Goal: Information Seeking & Learning: Learn about a topic

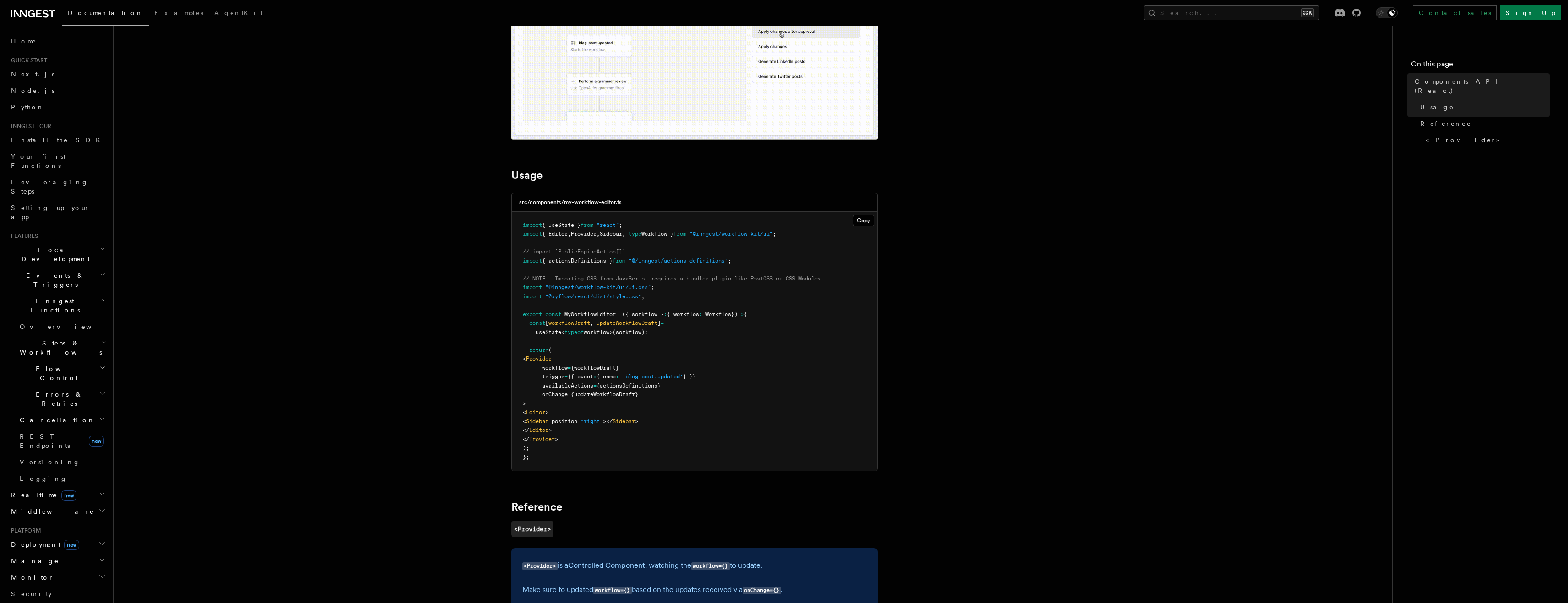
scroll to position [186, 0]
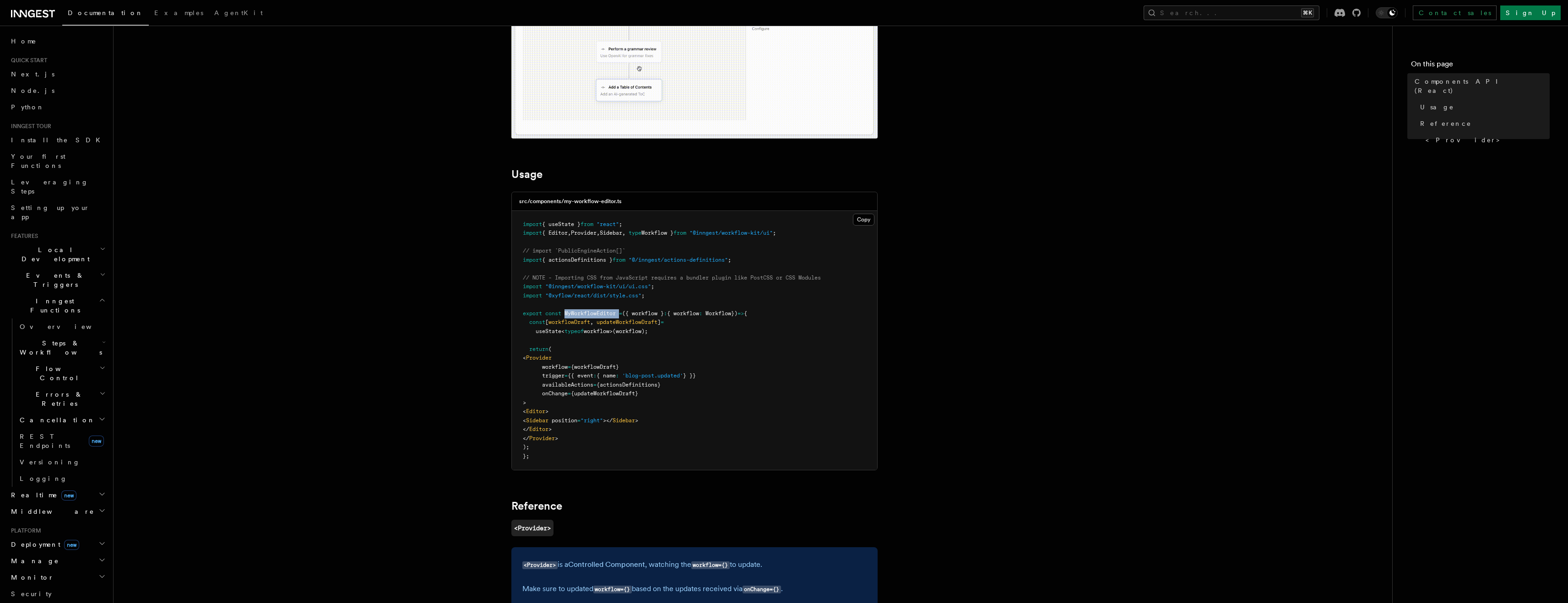
drag, startPoint x: 621, startPoint y: 314, endPoint x: 564, endPoint y: 311, distance: 57.1
click at [564, 311] on span "export const MyWorkflowEditor = ({ workflow } : { workflow : Workflow }) => {" at bounding box center [635, 313] width 225 height 7
click at [567, 311] on span "MyWorkflowEditor" at bounding box center [590, 313] width 51 height 7
drag, startPoint x: 536, startPoint y: 358, endPoint x: 572, endPoint y: 440, distance: 89.6
click at [570, 441] on code "import { useState } from "react" ; import { Editor , Provider , Sidebar , type …" at bounding box center [672, 340] width 298 height 239
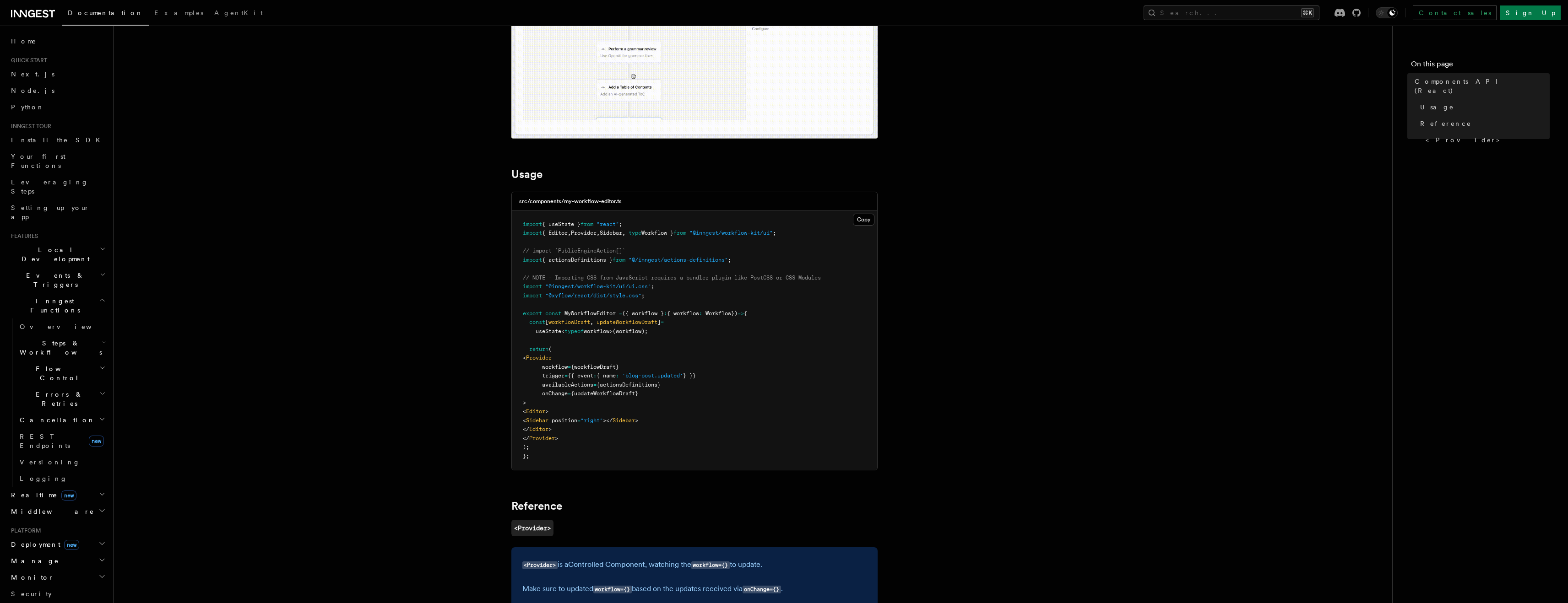
click at [576, 439] on pre "import { useState } from "react" ; import { Editor , Provider , Sidebar , type …" at bounding box center [695, 341] width 365 height 259
drag, startPoint x: 577, startPoint y: 439, endPoint x: 533, endPoint y: 357, distance: 93.1
click at [533, 357] on pre "import { useState } from "react" ; import { Editor , Provider , Sidebar , type …" at bounding box center [695, 341] width 365 height 259
click at [537, 354] on pre "import { useState } from "react" ; import { Editor , Provider , Sidebar , type …" at bounding box center [695, 341] width 365 height 259
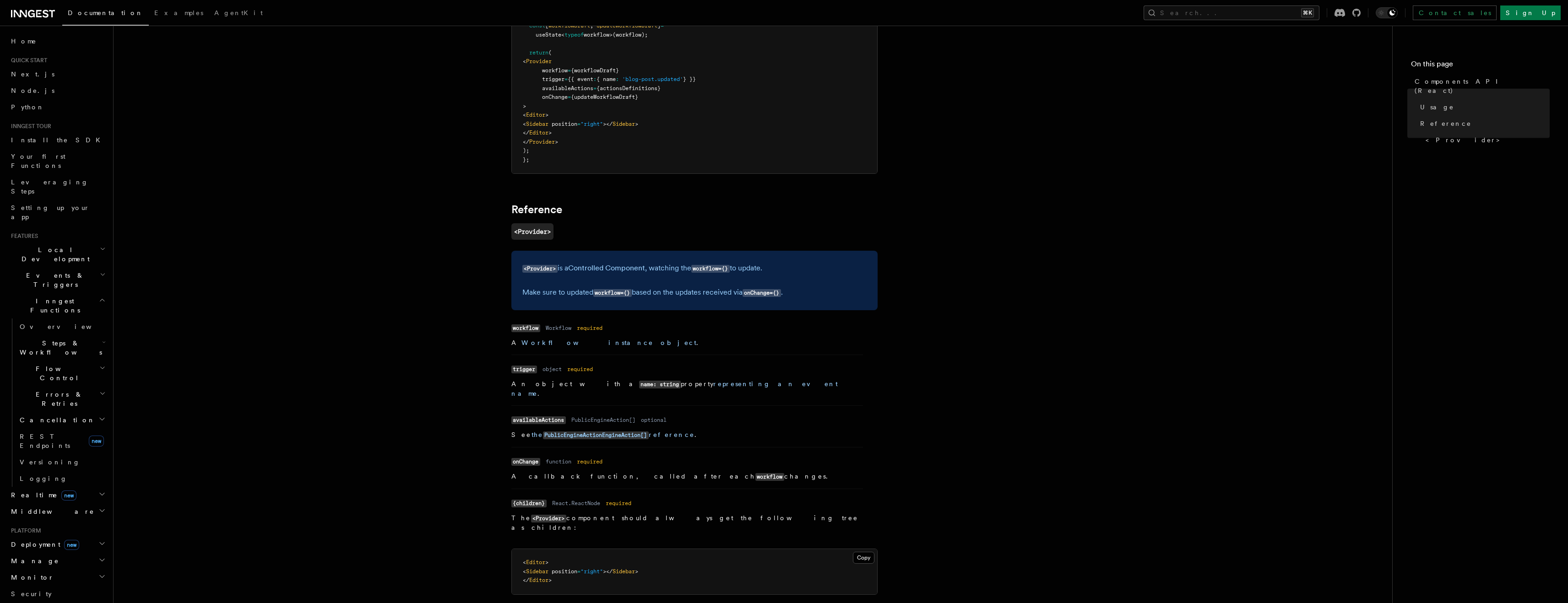
scroll to position [0, 0]
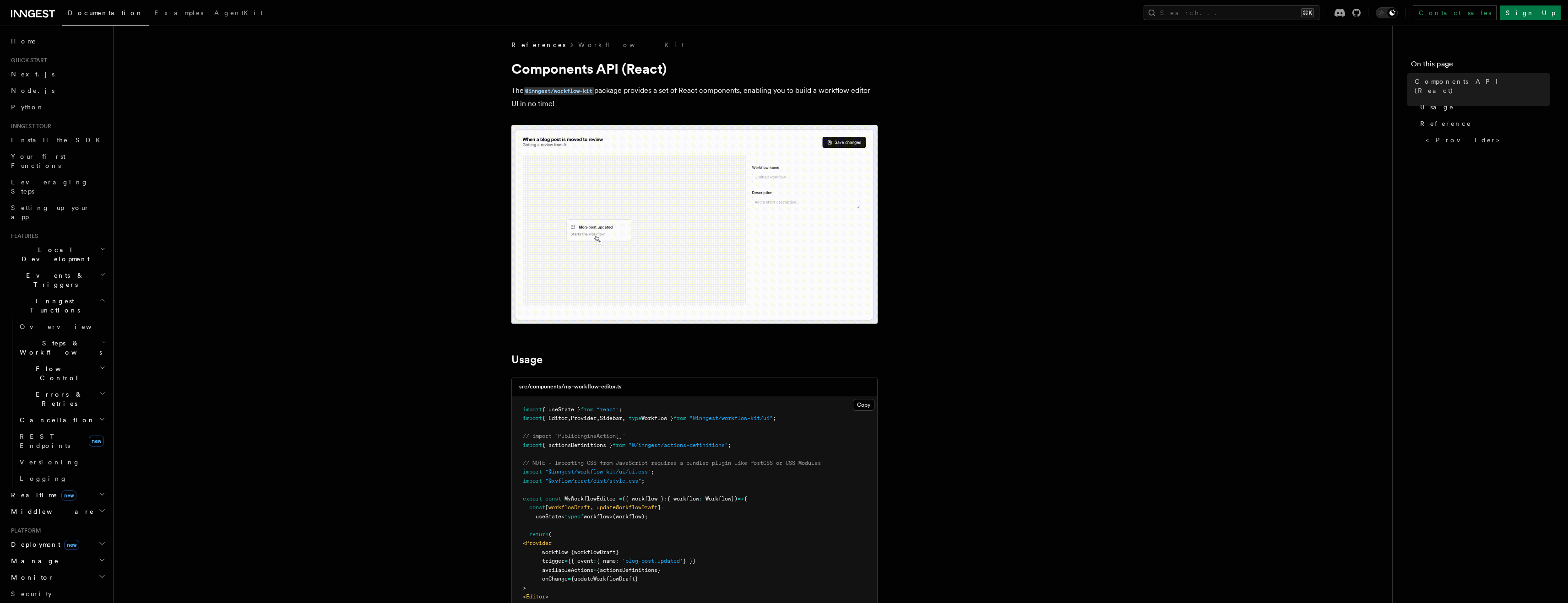
click at [100, 299] on icon "button" at bounding box center [102, 301] width 4 height 2
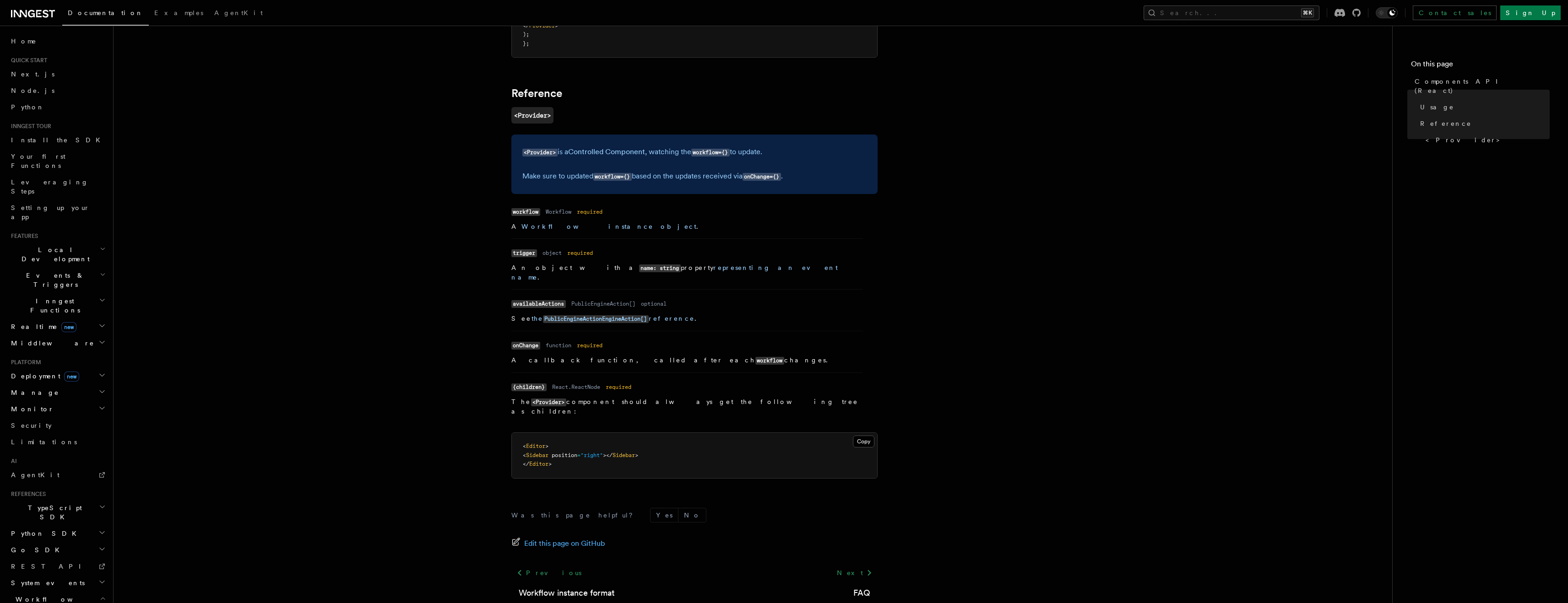
scroll to position [637, 0]
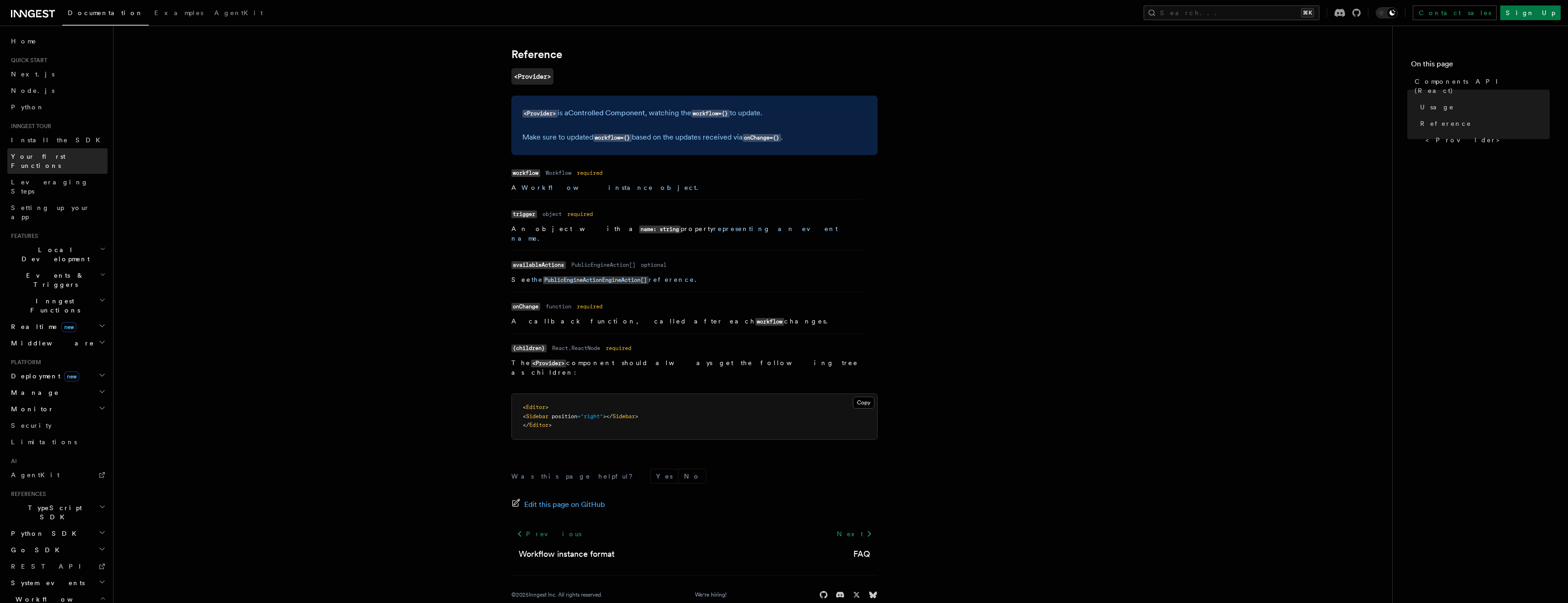
click at [38, 159] on span "Your first Functions" at bounding box center [38, 161] width 55 height 16
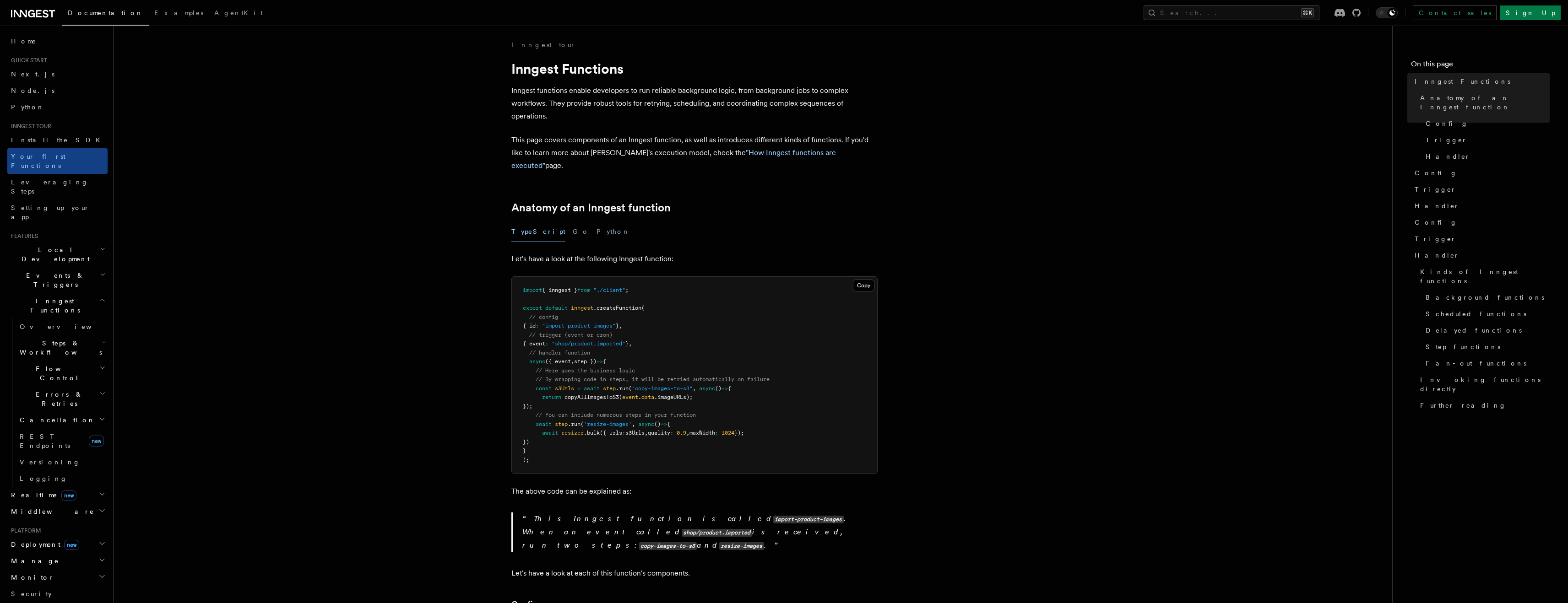
click at [57, 339] on span "Steps & Workflows" at bounding box center [58, 348] width 86 height 18
click at [52, 441] on span "AI Inference" at bounding box center [55, 448] width 53 height 16
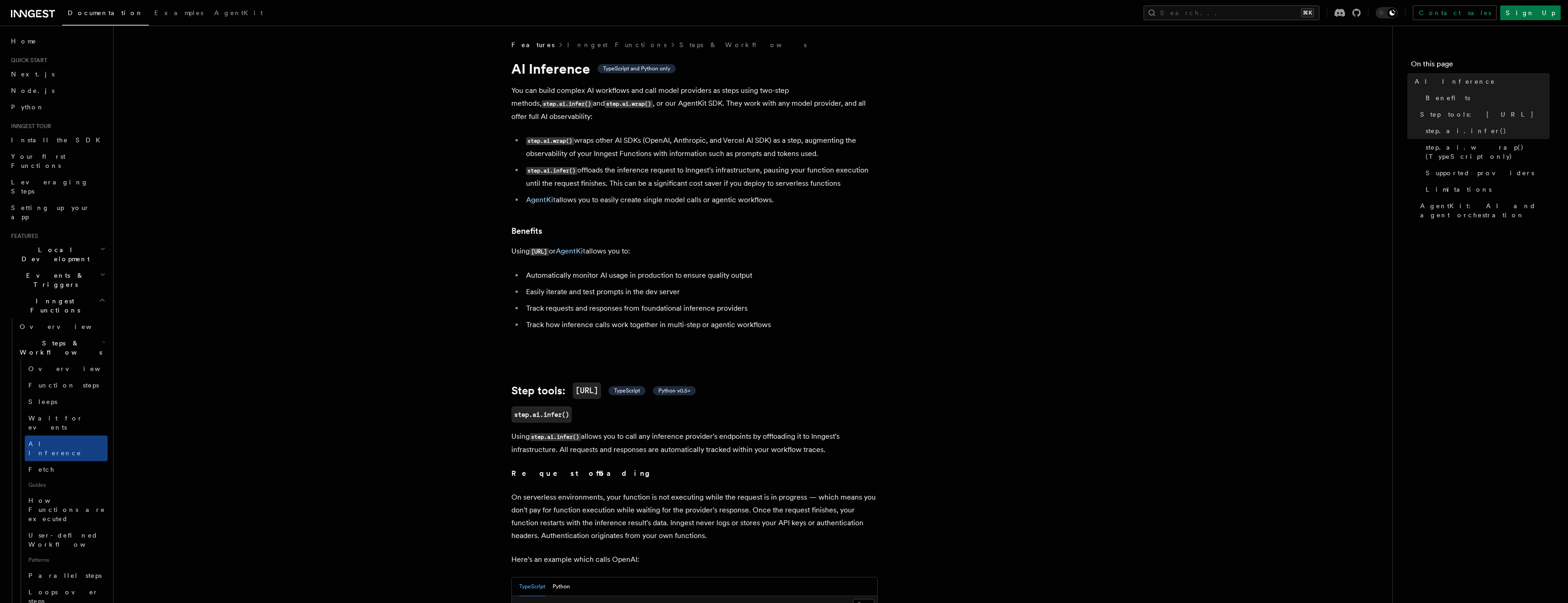
click at [76, 293] on h2 "Inngest Functions" at bounding box center [57, 305] width 100 height 26
click at [43, 581] on span "Workflow Kit" at bounding box center [54, 590] width 93 height 18
click at [47, 603] on link "Introduction" at bounding box center [61, 611] width 91 height 16
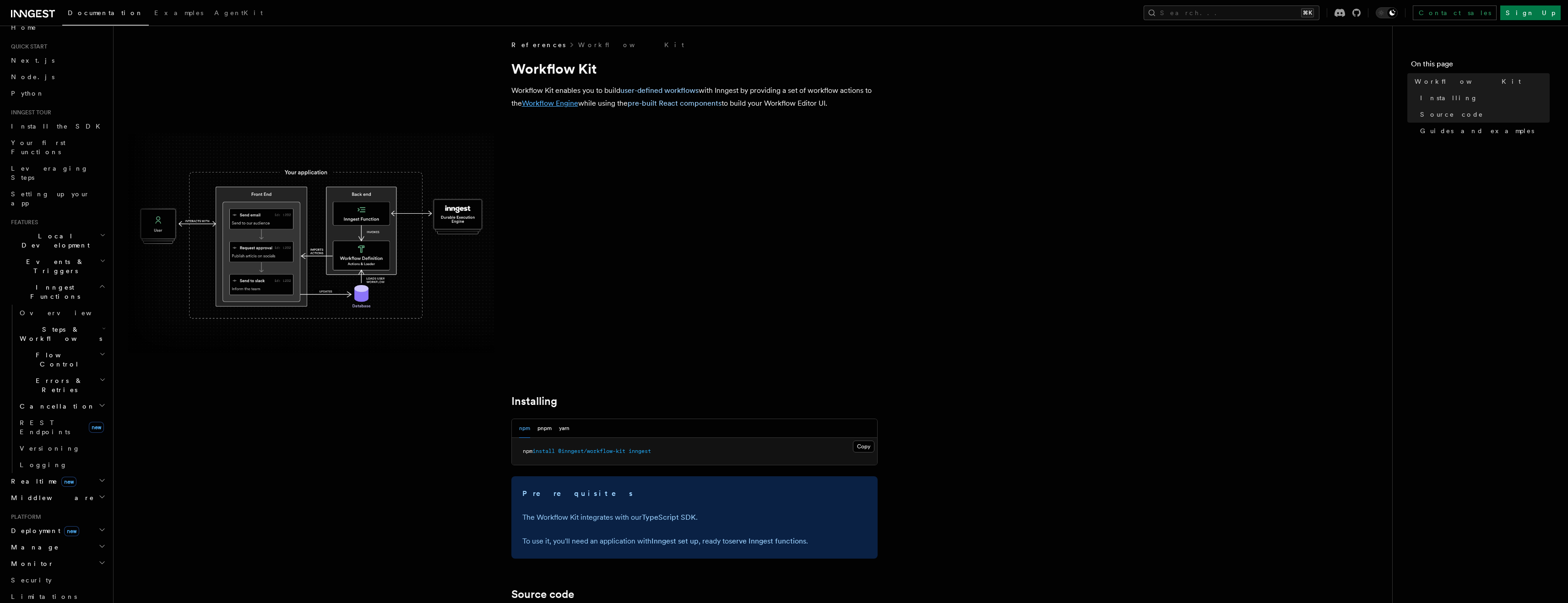
click at [555, 100] on link "Workflow Engine" at bounding box center [550, 103] width 57 height 9
